Goal: Communication & Community: Share content

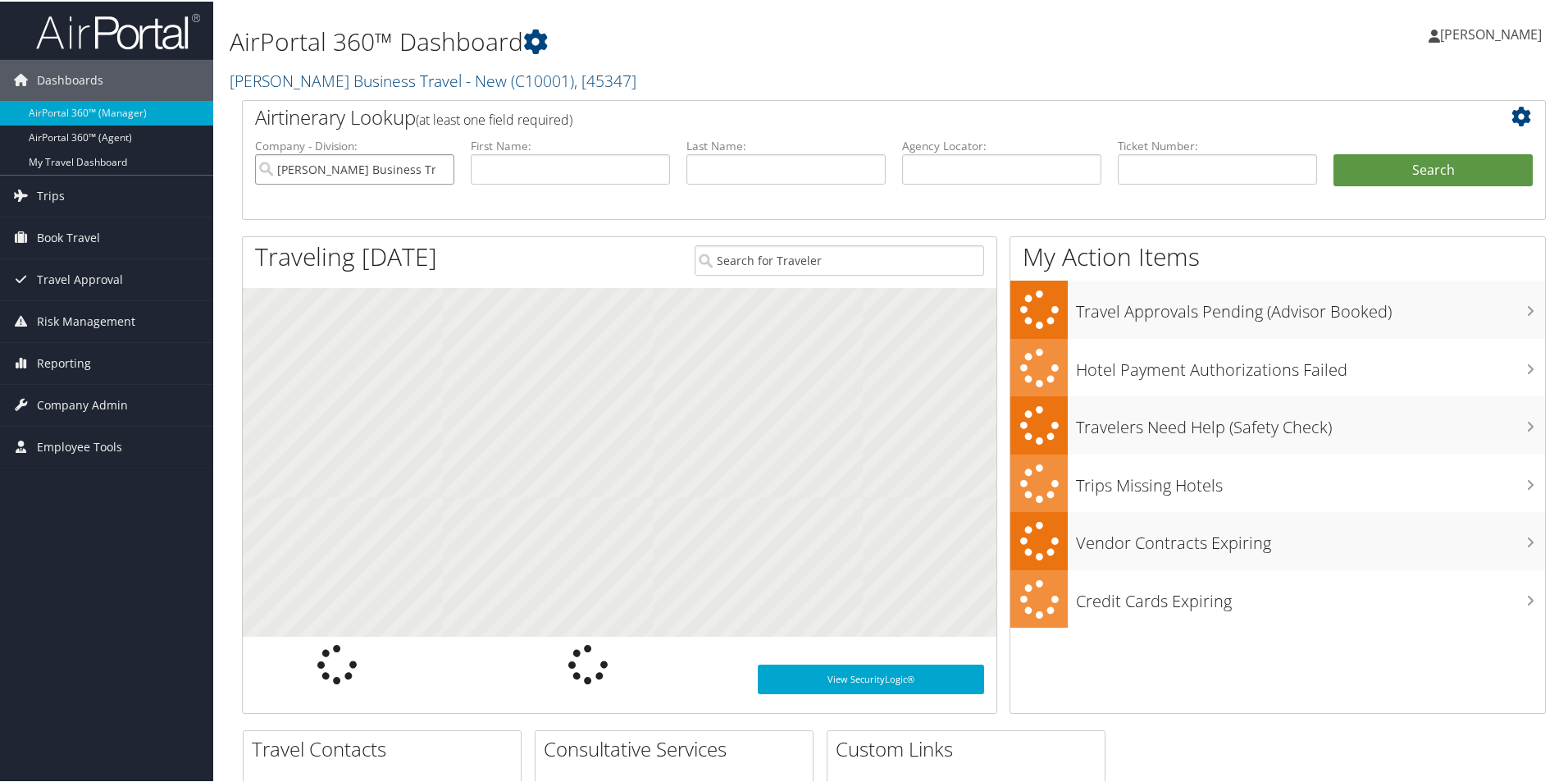
click at [428, 165] on input "Christopherson Business Travel - New" at bounding box center [354, 168] width 199 height 31
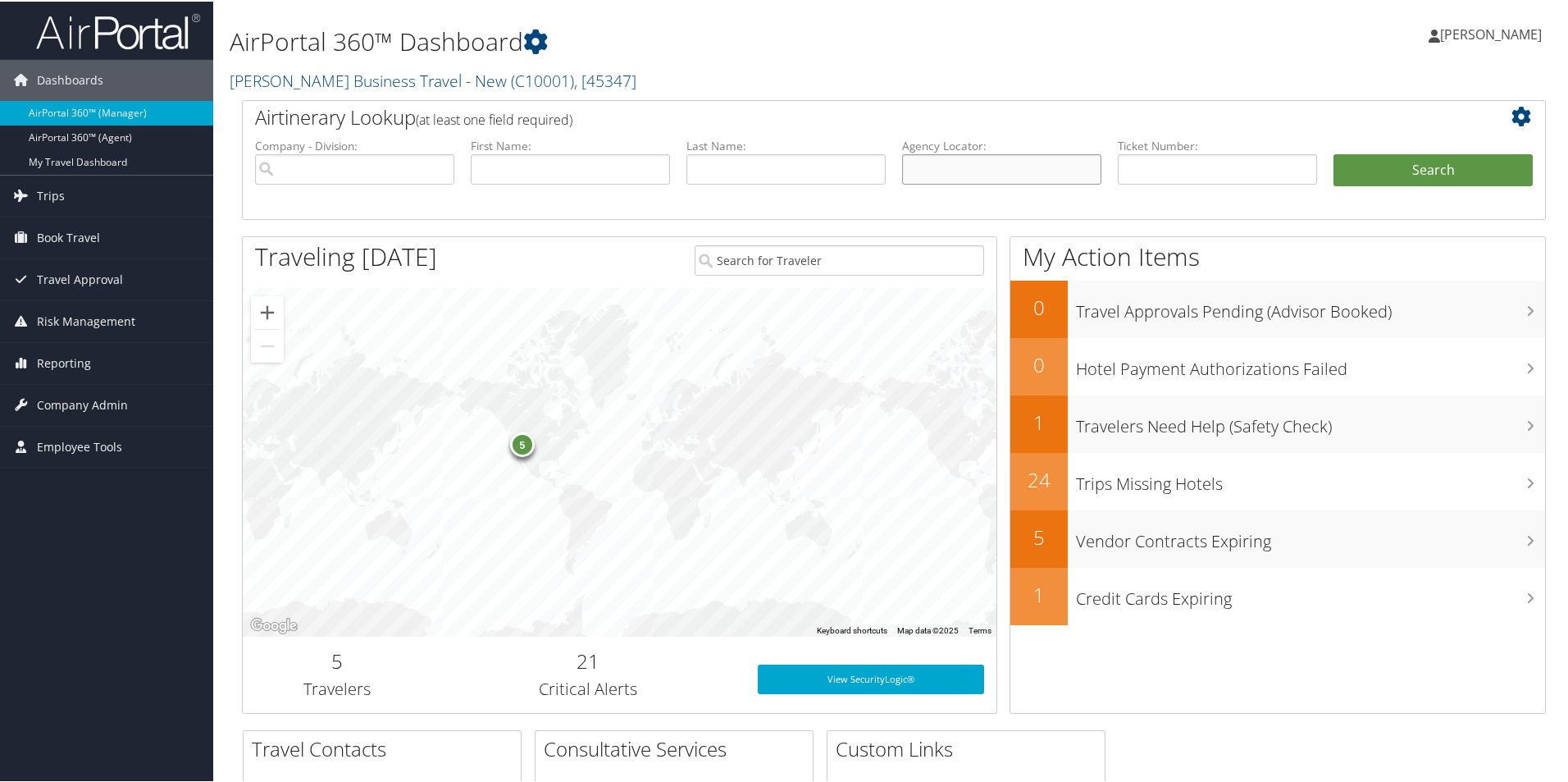
click at [921, 161] on input "text" at bounding box center [1001, 168] width 199 height 31
paste input "DP3SJ0"
type input "DP3SJ0"
click at [1361, 170] on button "Search" at bounding box center [1433, 169] width 199 height 33
click at [1361, 168] on button "Search" at bounding box center [1433, 169] width 199 height 33
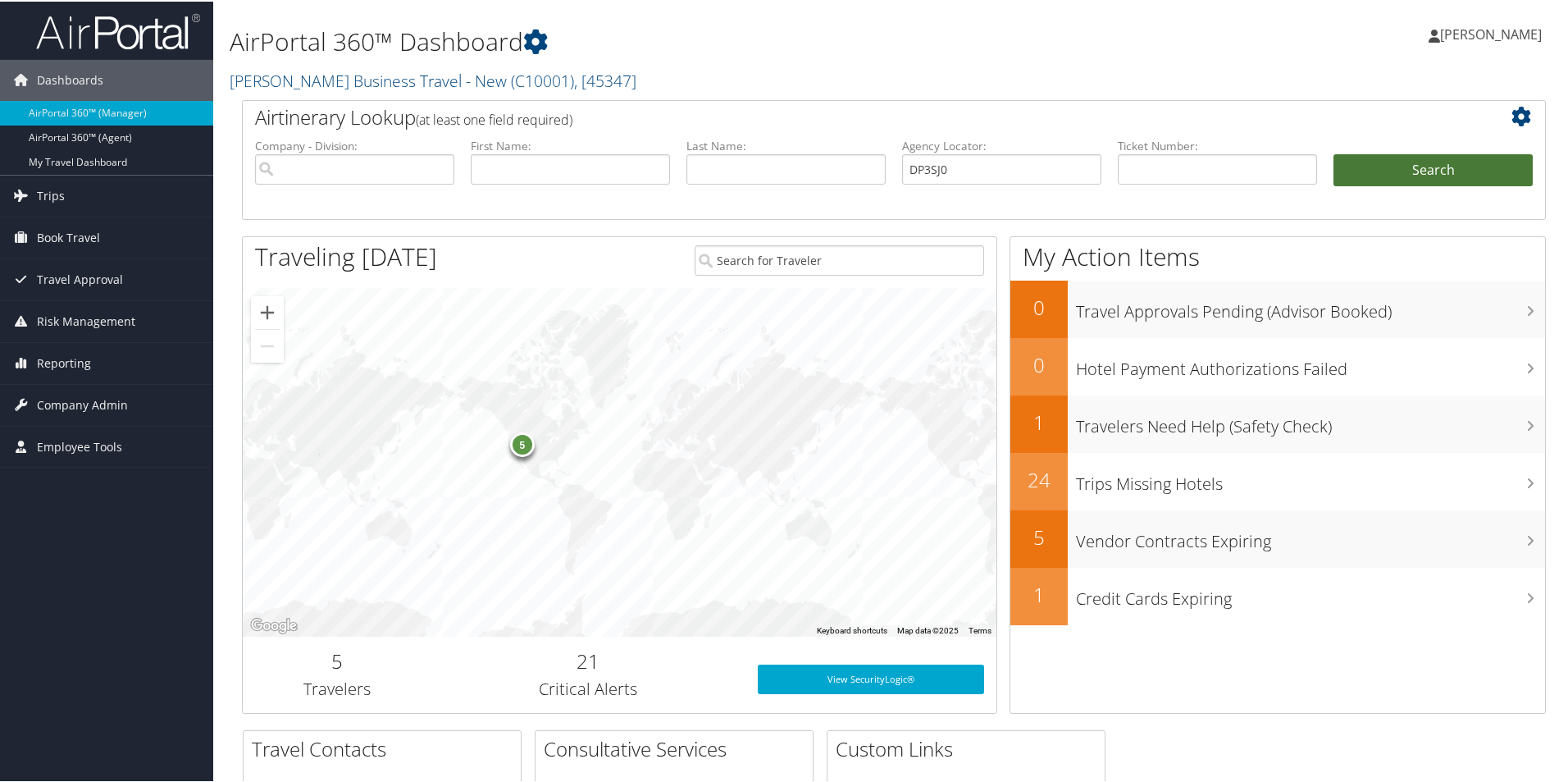
click at [1361, 165] on button "Search" at bounding box center [1433, 169] width 199 height 33
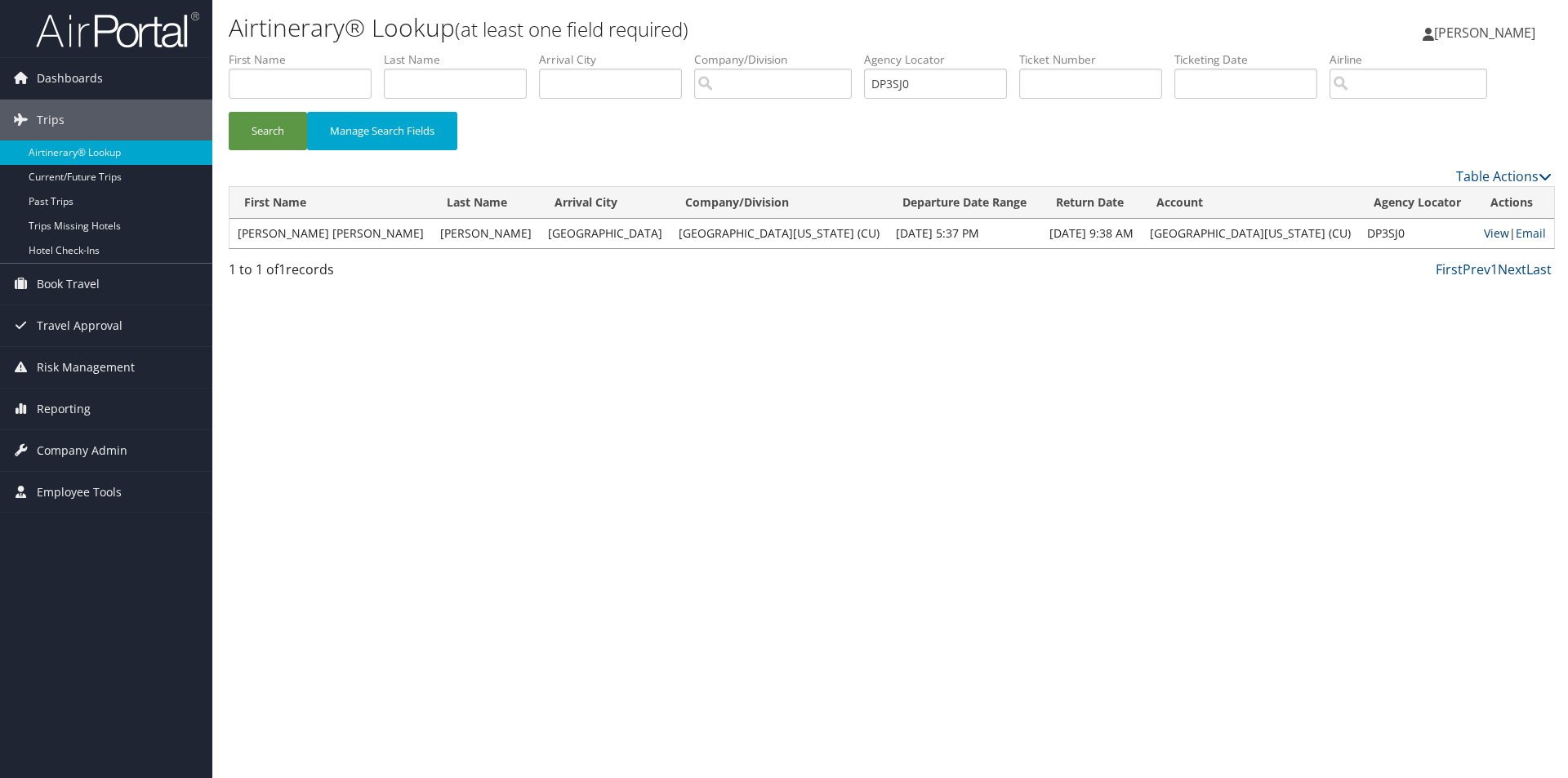
click at [1484, 227] on link "View" at bounding box center [1496, 233] width 26 height 16
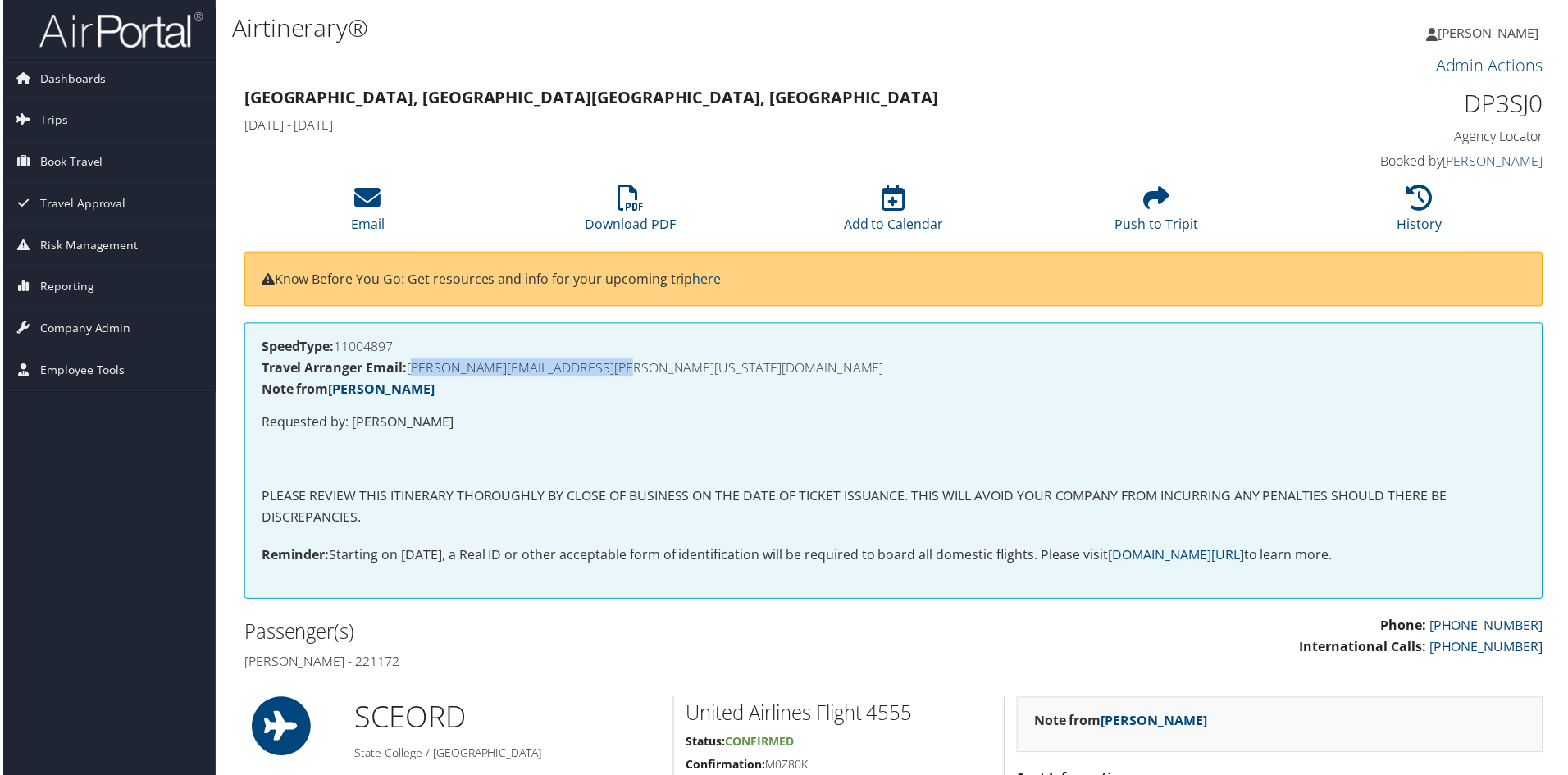
drag, startPoint x: 654, startPoint y: 363, endPoint x: 409, endPoint y: 370, distance: 245.1
click at [409, 370] on h4 "Travel Arranger Email: [PERSON_NAME][EMAIL_ADDRESS][PERSON_NAME][US_STATE][DOMA…" at bounding box center [894, 369] width 1269 height 13
copy h4 "[PERSON_NAME][EMAIL_ADDRESS][PERSON_NAME][US_STATE][DOMAIN_NAME]"
click at [373, 209] on icon at bounding box center [366, 198] width 27 height 27
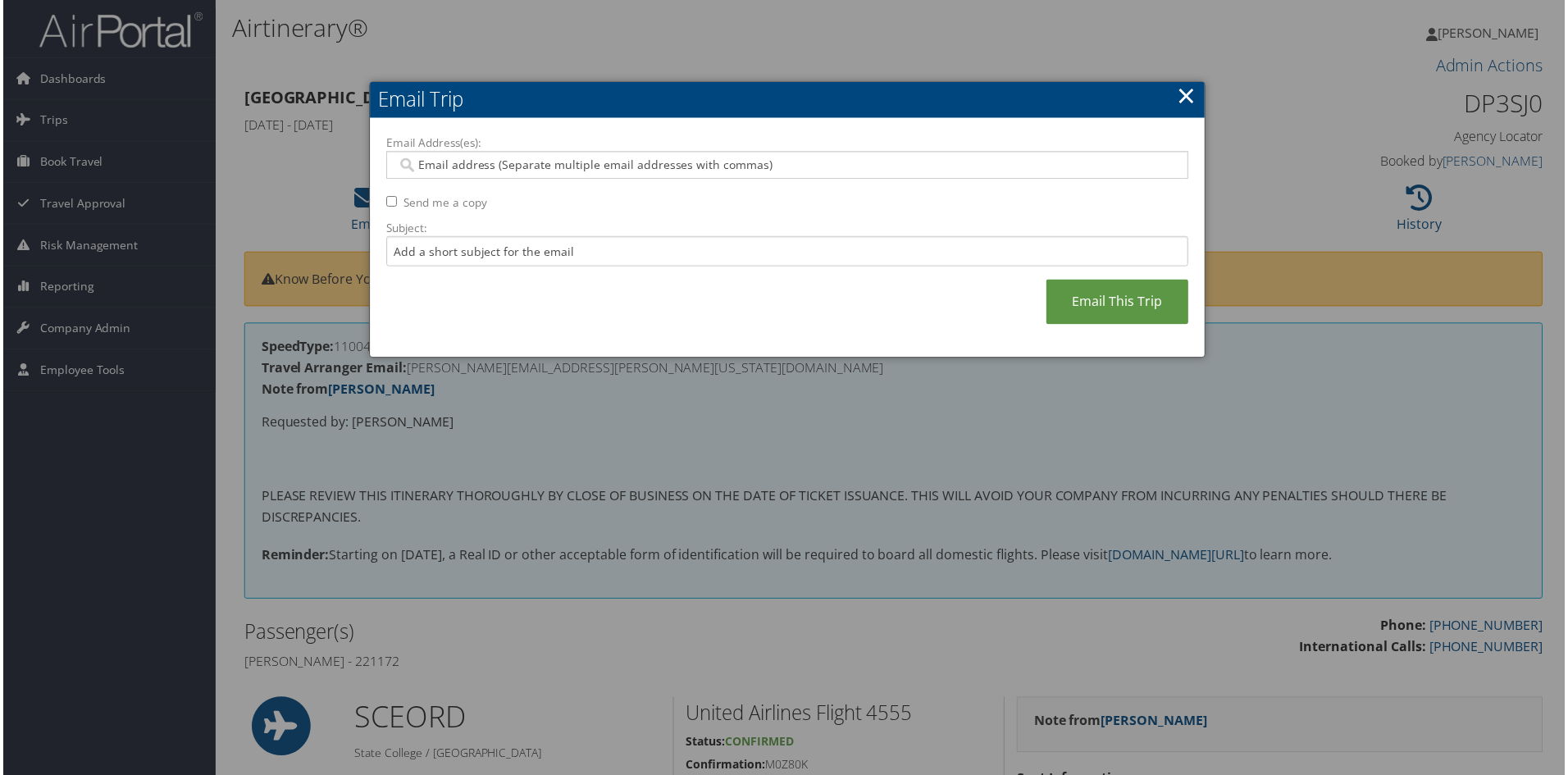
click at [426, 158] on input "Email Address(es):" at bounding box center [786, 166] width 783 height 17
paste input "[PERSON_NAME][EMAIL_ADDRESS][PERSON_NAME][US_STATE][DOMAIN_NAME]"
type input "[PERSON_NAME][EMAIL_ADDRESS][PERSON_NAME][US_STATE][DOMAIN_NAME]"
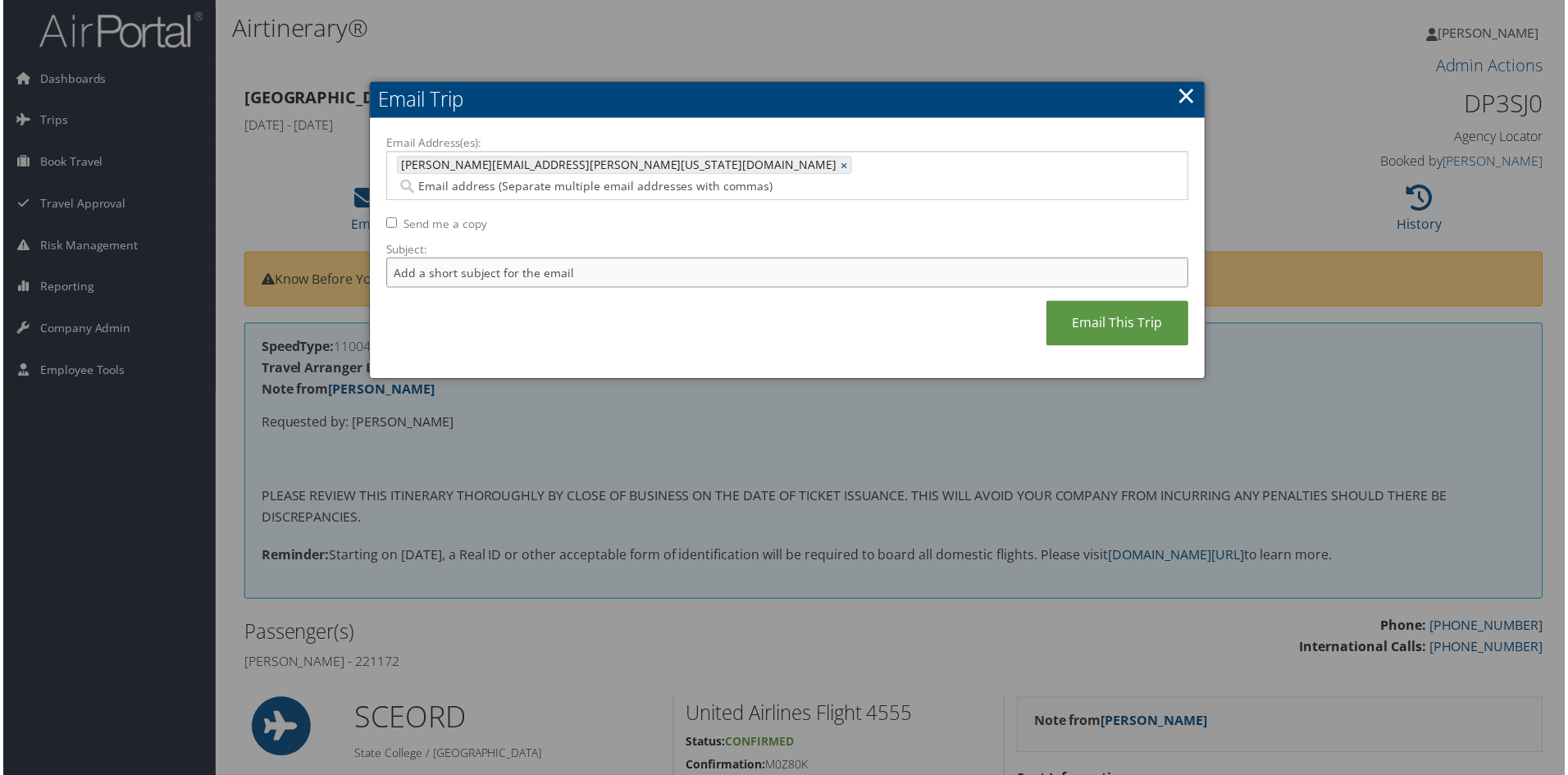
click at [394, 258] on input "Subject:" at bounding box center [787, 273] width 806 height 31
click at [650, 178] on input "Email Address(es):" at bounding box center [670, 187] width 550 height 17
paste input "[EMAIL_ADDRESS][DOMAIN_NAME]"
type input "[EMAIL_ADDRESS][DOMAIN_NAME]"
type input "[PERSON_NAME][EMAIL_ADDRESS][PERSON_NAME][US_STATE][DOMAIN_NAME], [EMAIL_ADDRES…"
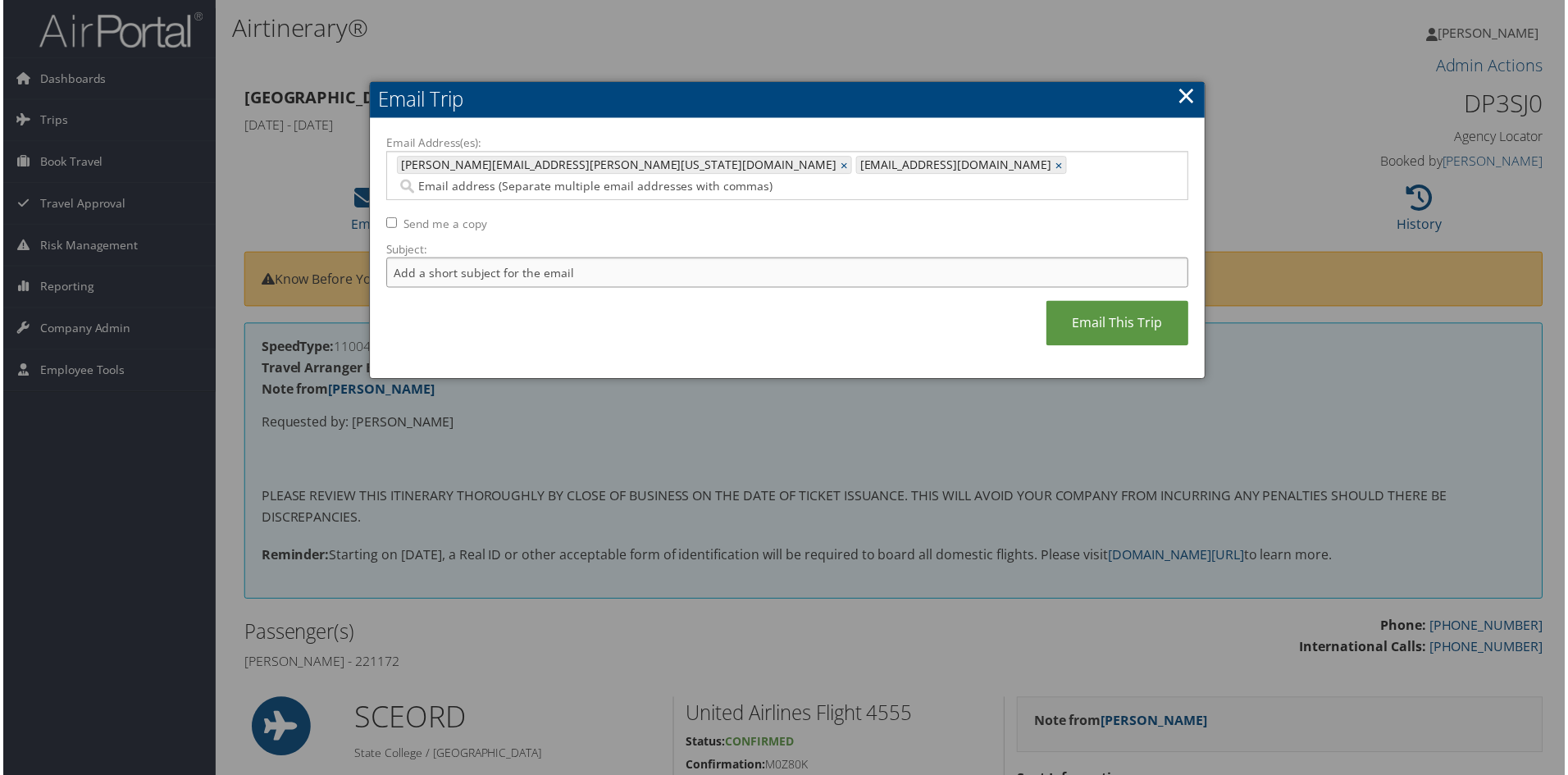
click at [422, 258] on input "Subject:" at bounding box center [787, 273] width 806 height 31
click at [550, 258] on input "Itinerary and invoice for" at bounding box center [787, 273] width 806 height 31
paste input "[PERSON_NAME]"
type input "Itinerary and invoice for [PERSON_NAME]"
click at [1132, 304] on link "Email This Trip" at bounding box center [1118, 324] width 143 height 45
